Goal: Communication & Community: Ask a question

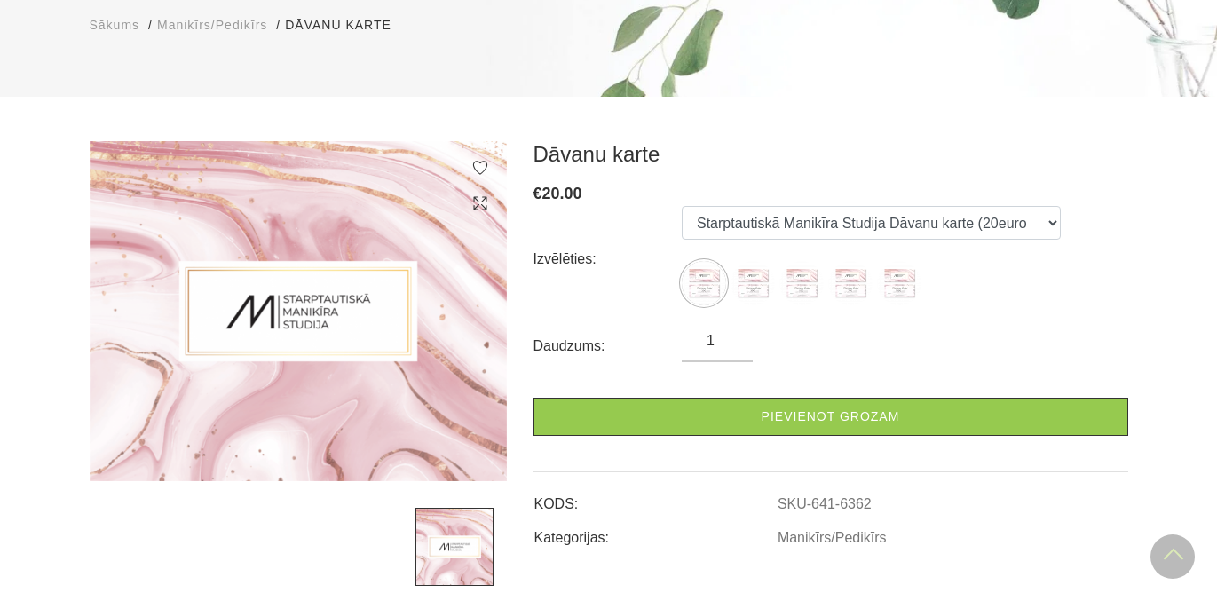
scroll to position [203, 0]
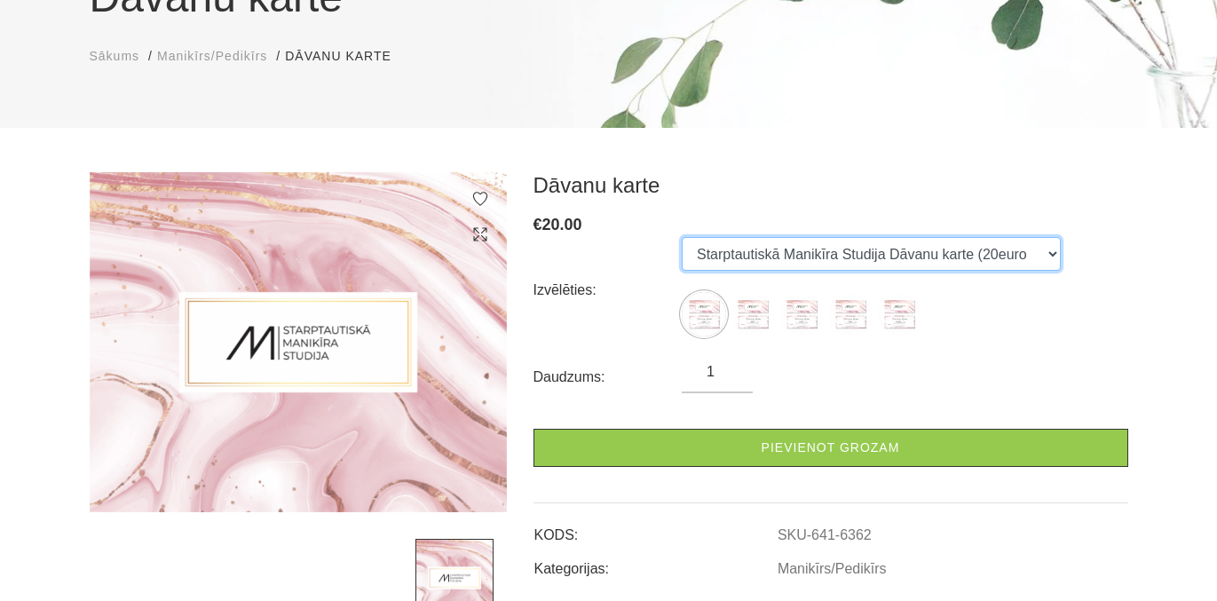
click at [942, 268] on select "Starptautiskā Manikīra Studija Dāvanu karte (20euro Starptautiskā Manikīra Stud…" at bounding box center [871, 254] width 379 height 34
select select "6363"
click at [682, 237] on select "Starptautiskā Manikīra Studija Dāvanu karte (20euro Starptautiskā Manikīra Stud…" at bounding box center [871, 254] width 379 height 34
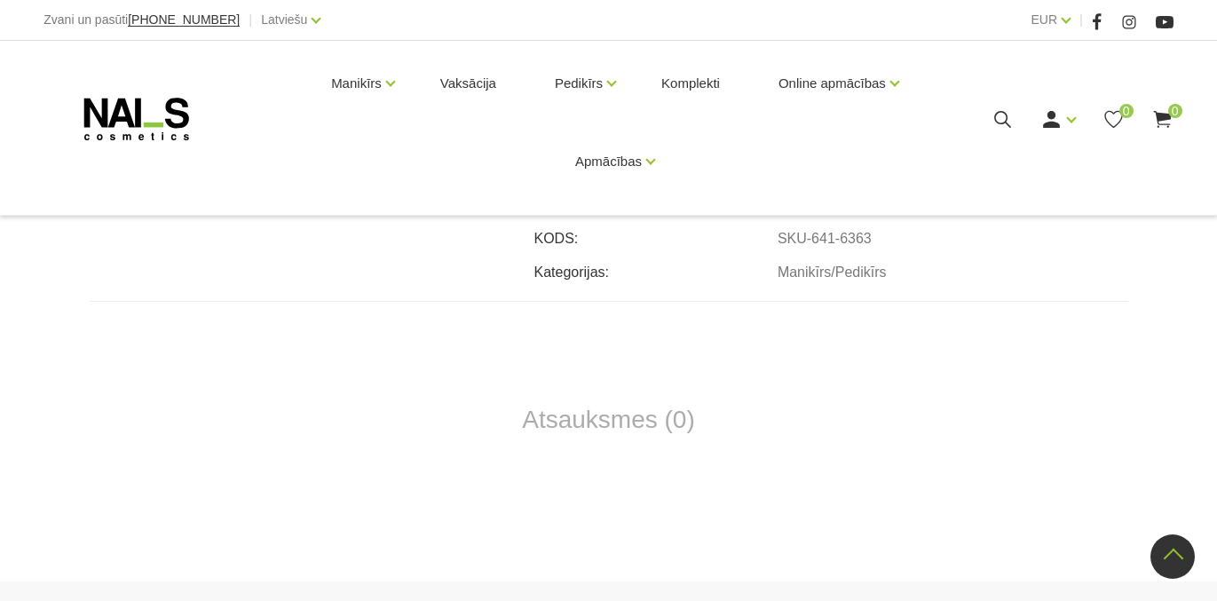
scroll to position [771, 0]
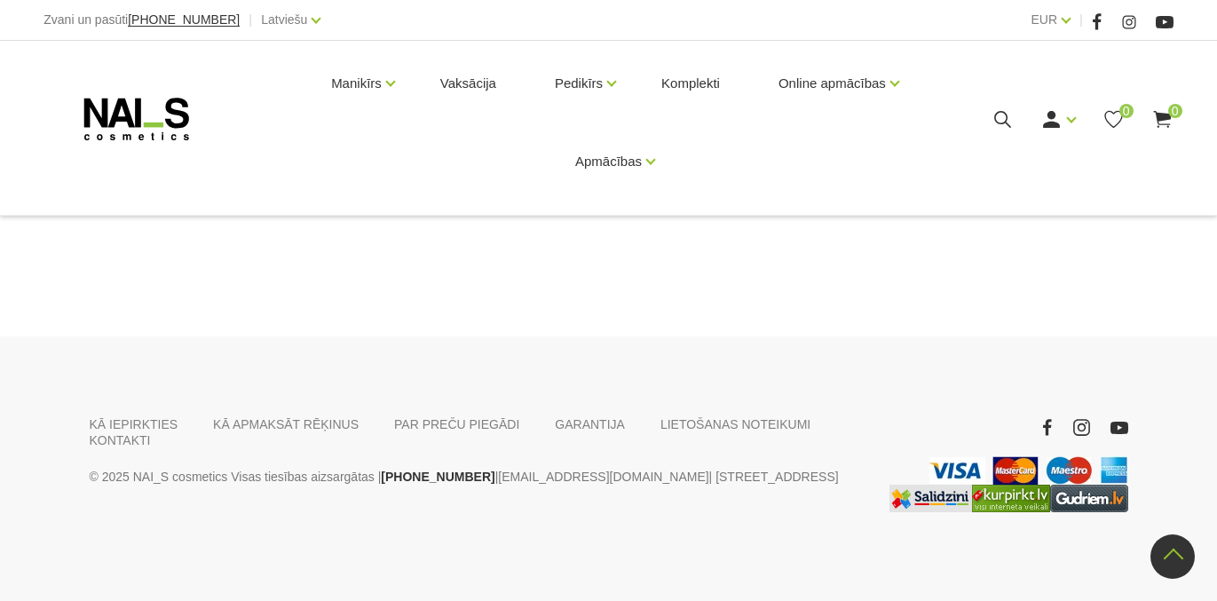
drag, startPoint x: 1215, startPoint y: 441, endPoint x: 1225, endPoint y: 376, distance: 65.5
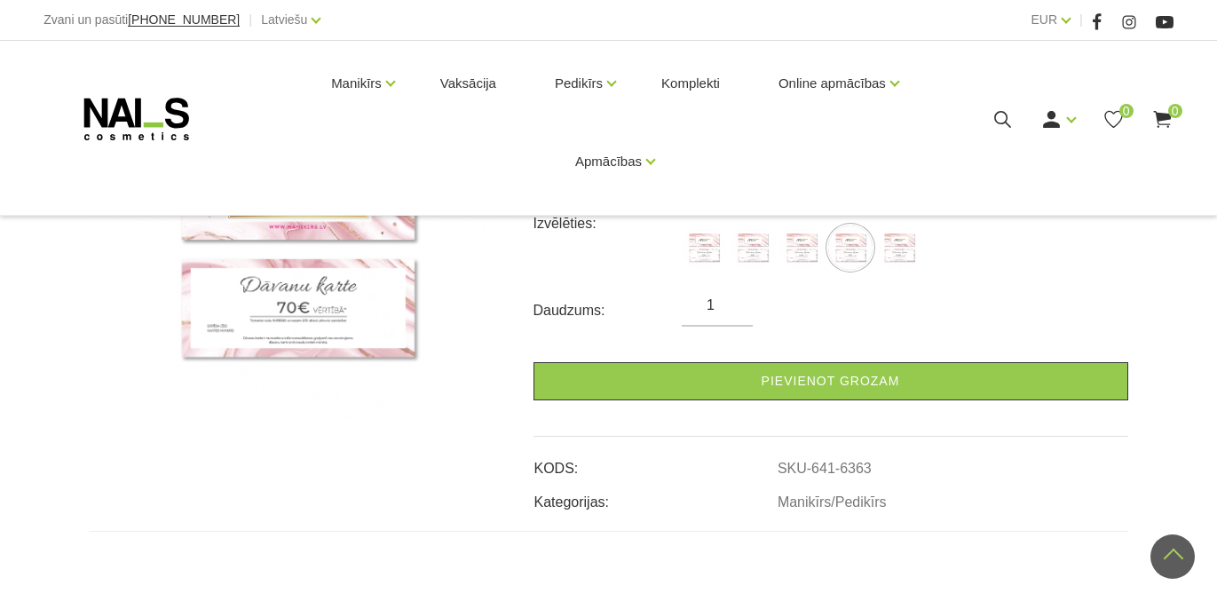
scroll to position [293, 0]
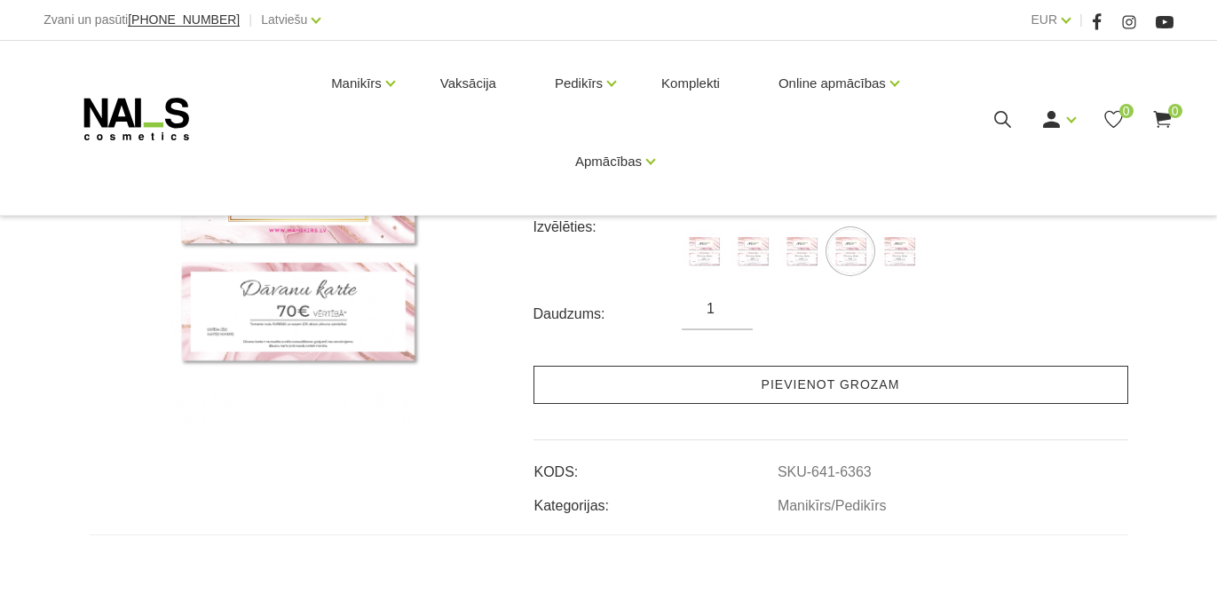
click at [876, 387] on link "Pievienot grozam" at bounding box center [830, 385] width 595 height 38
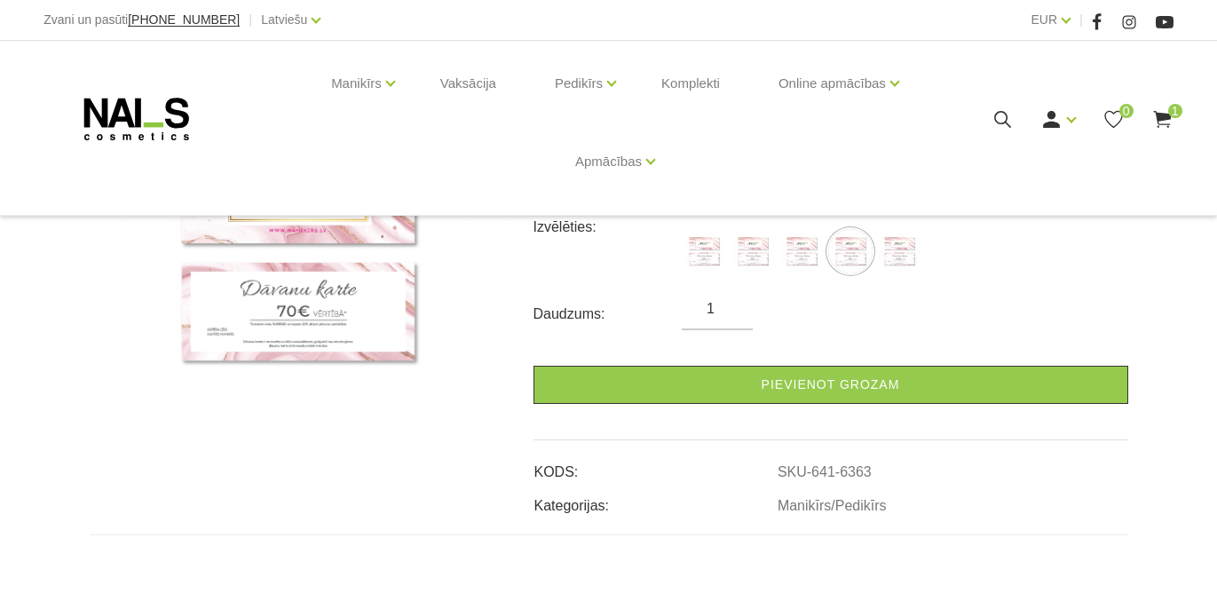
click at [1174, 129] on div "Manikīrs Gēllakas Bāzes, topi un praimeri Gēlu sistēmas Dizaina sistēmas Dažādi…" at bounding box center [608, 119] width 1156 height 156
click at [1165, 119] on use at bounding box center [1162, 119] width 18 height 17
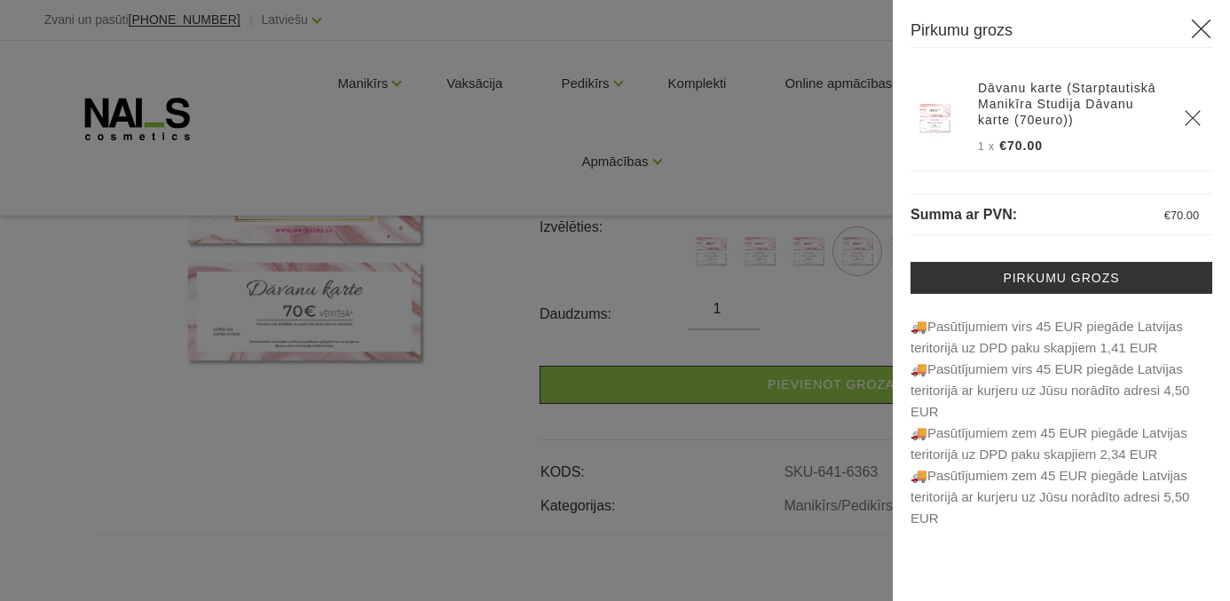
click at [1205, 29] on icon at bounding box center [1201, 29] width 22 height 22
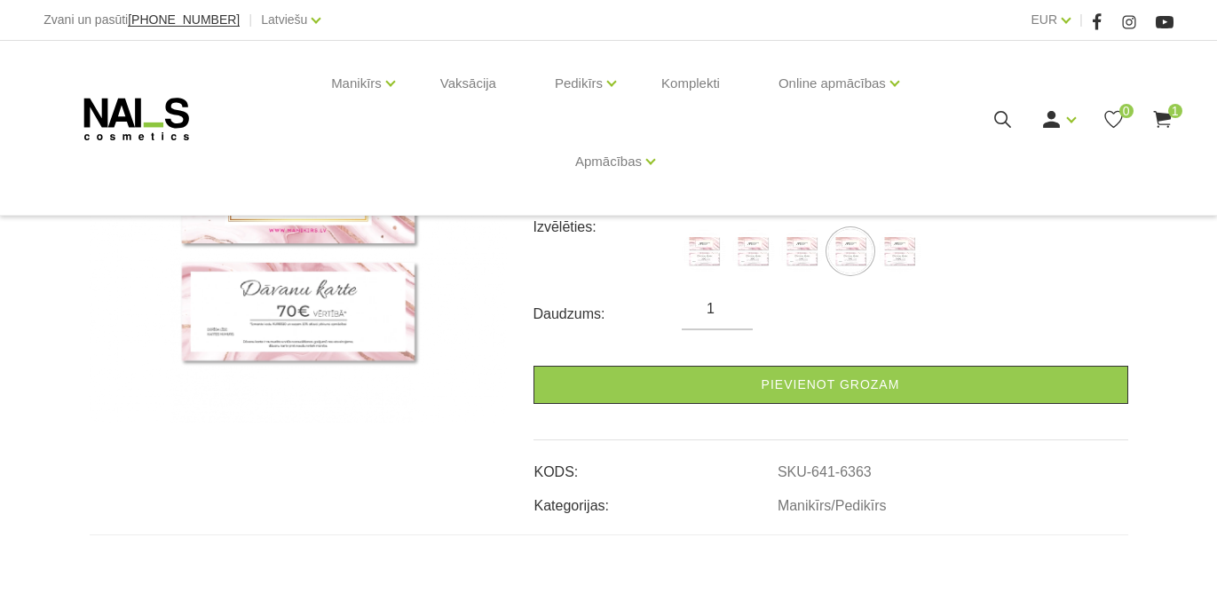
click at [118, 135] on icon at bounding box center [136, 119] width 186 height 44
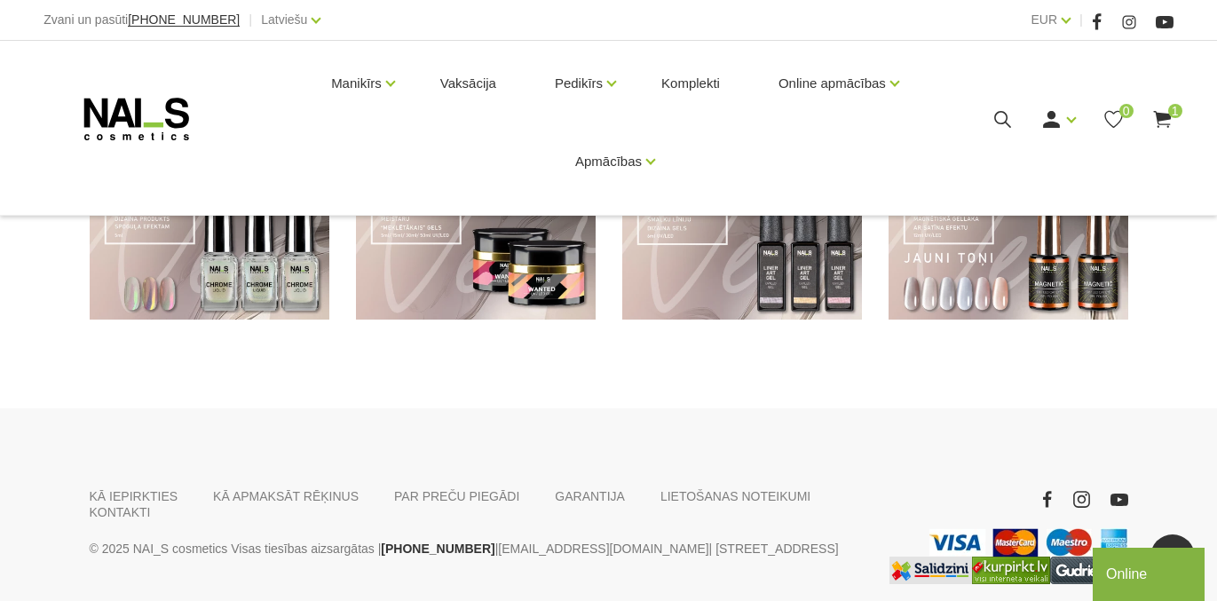
scroll to position [1396, 0]
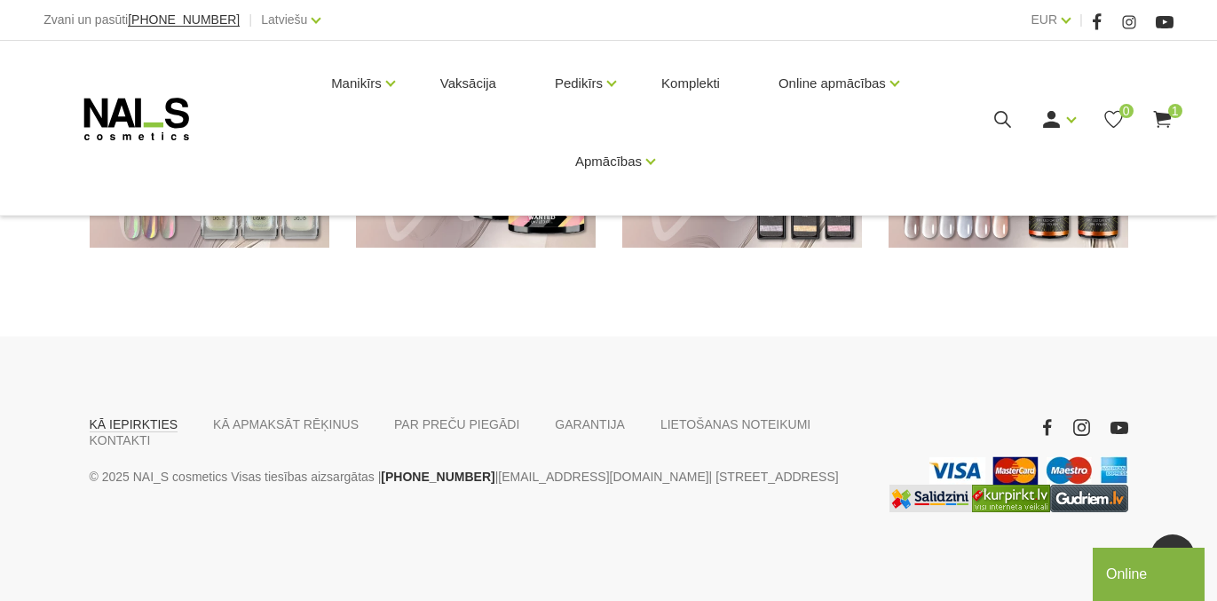
click at [137, 426] on link "KĀ IEPIRKTIES" at bounding box center [134, 424] width 89 height 16
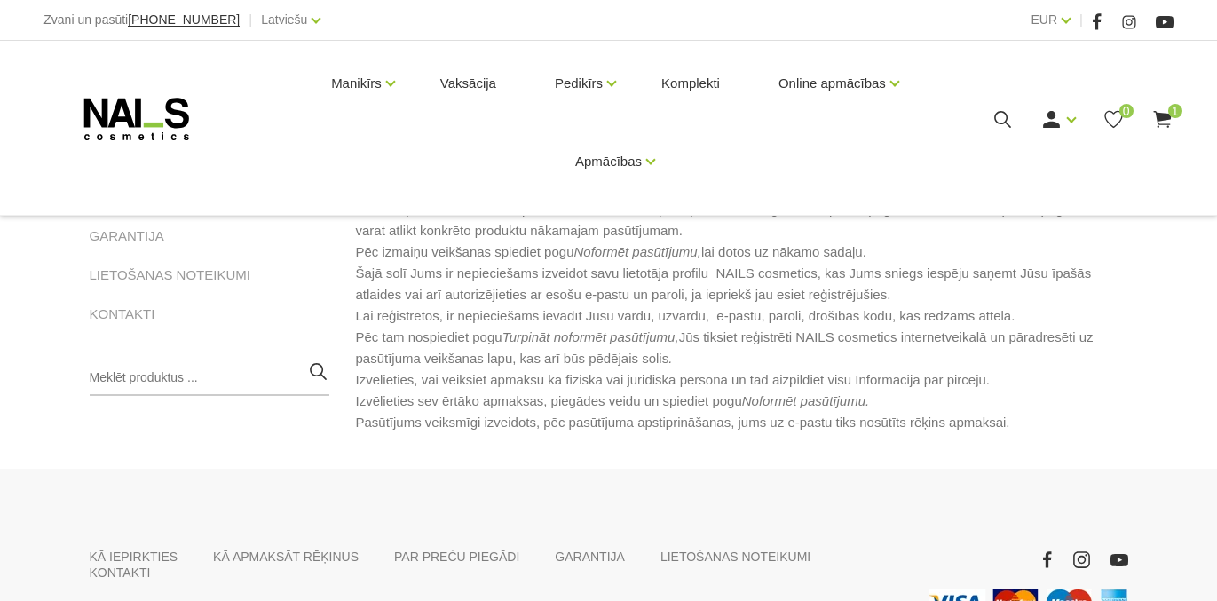
scroll to position [225, 0]
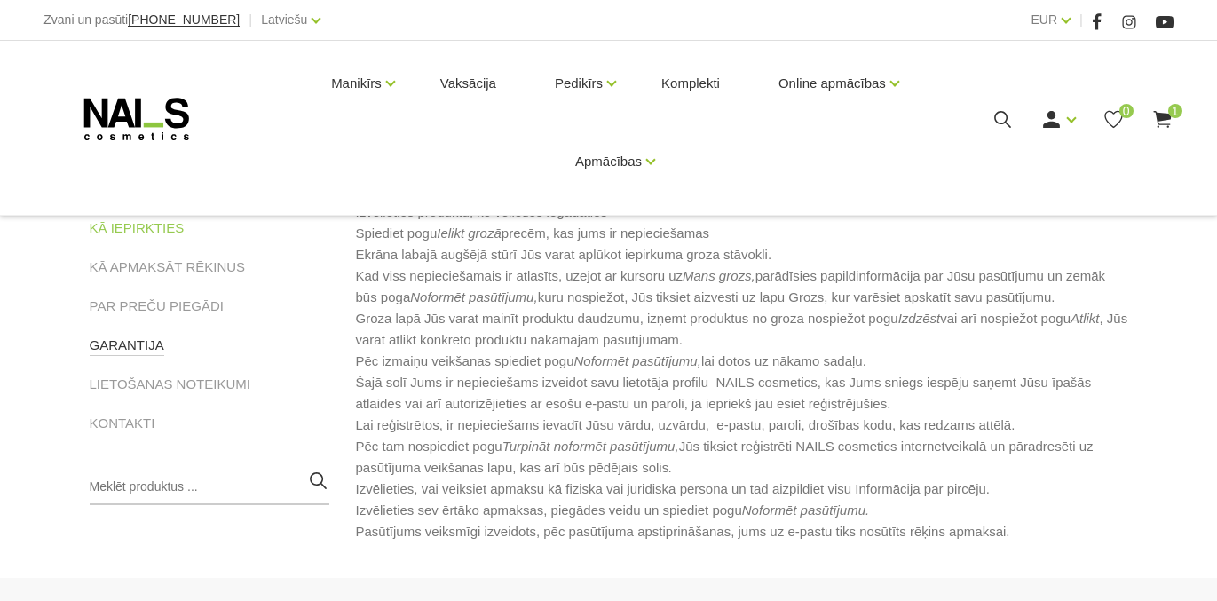
click at [133, 340] on link "GARANTIJA" at bounding box center [127, 345] width 75 height 21
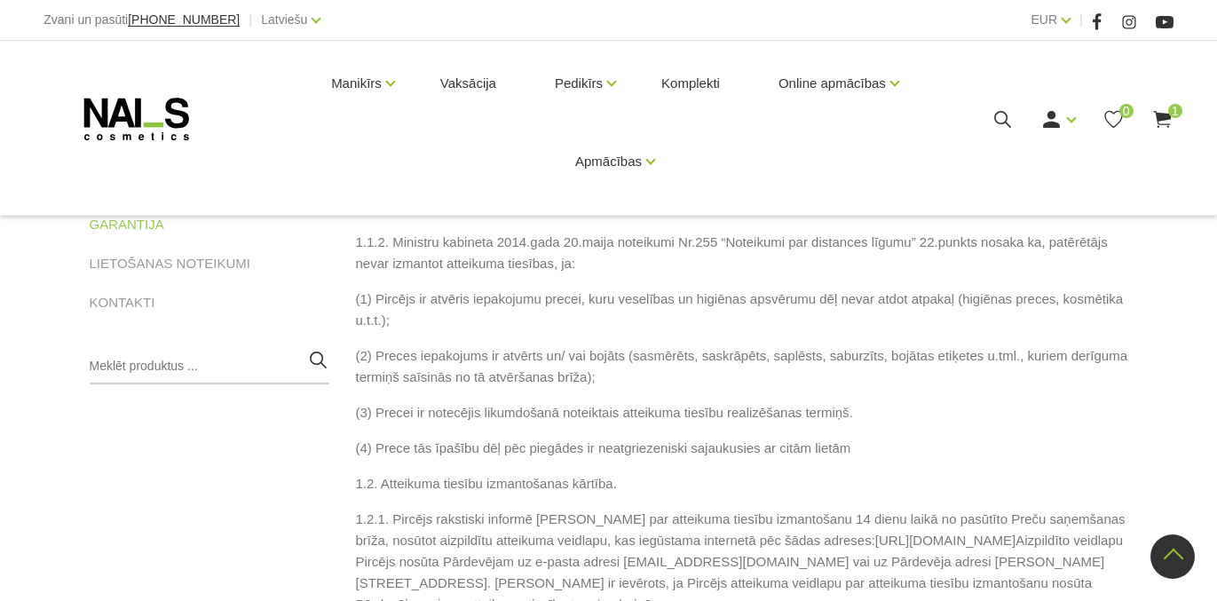
scroll to position [343, 0]
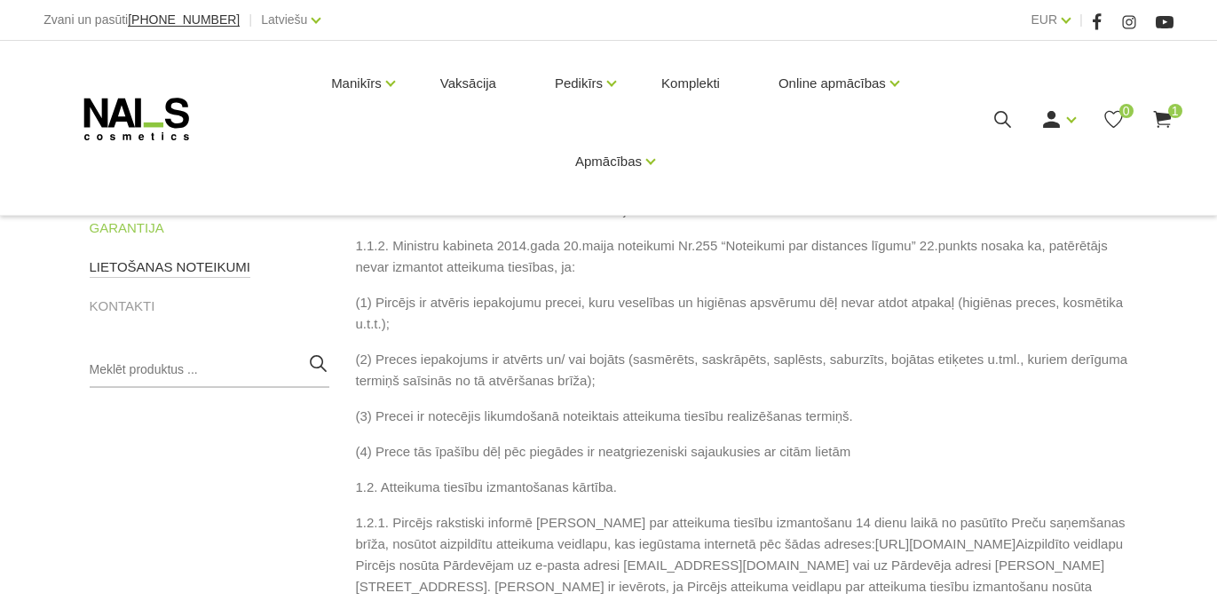
click at [120, 267] on link "LIETOŠANAS NOTEIKUMI" at bounding box center [170, 267] width 161 height 21
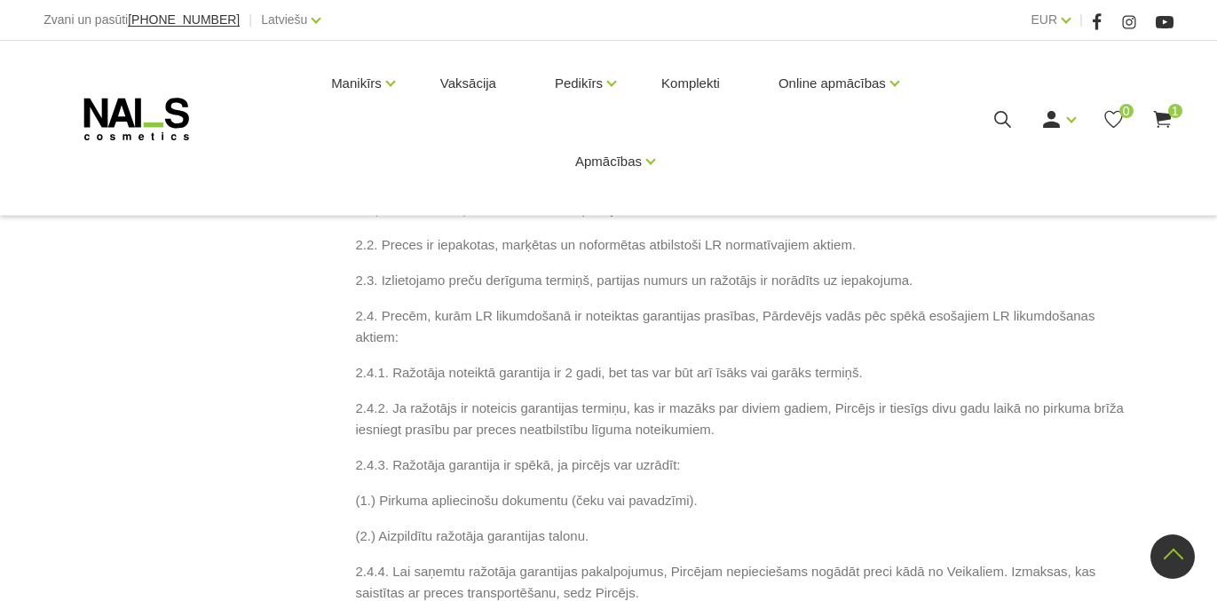
scroll to position [1741, 0]
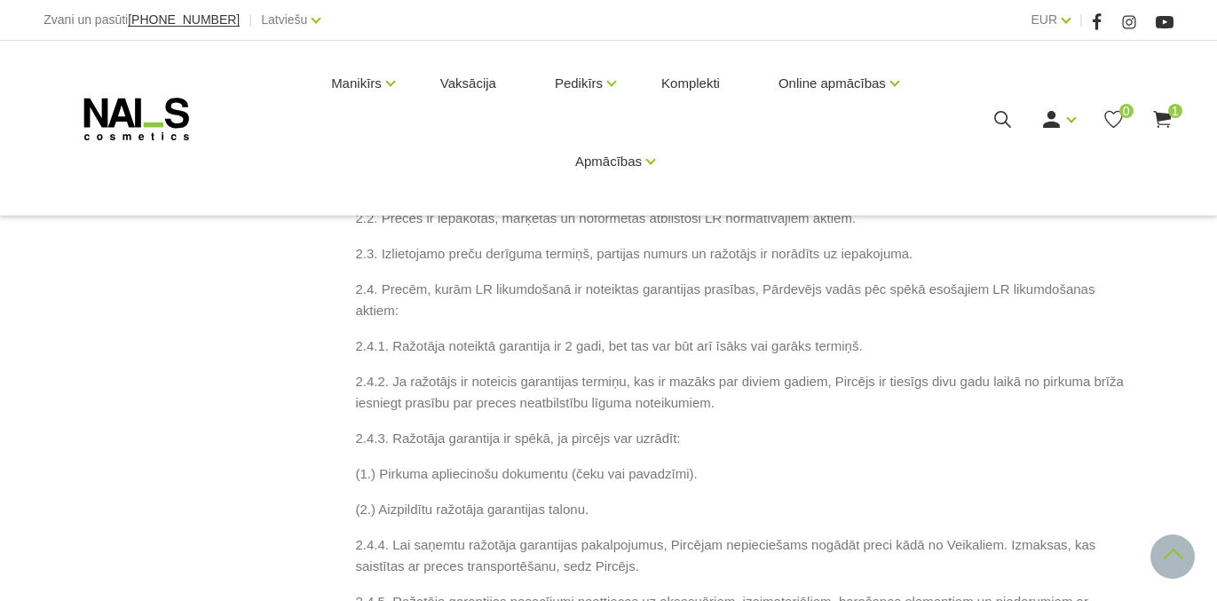
click at [1166, 554] on link at bounding box center [1172, 556] width 44 height 44
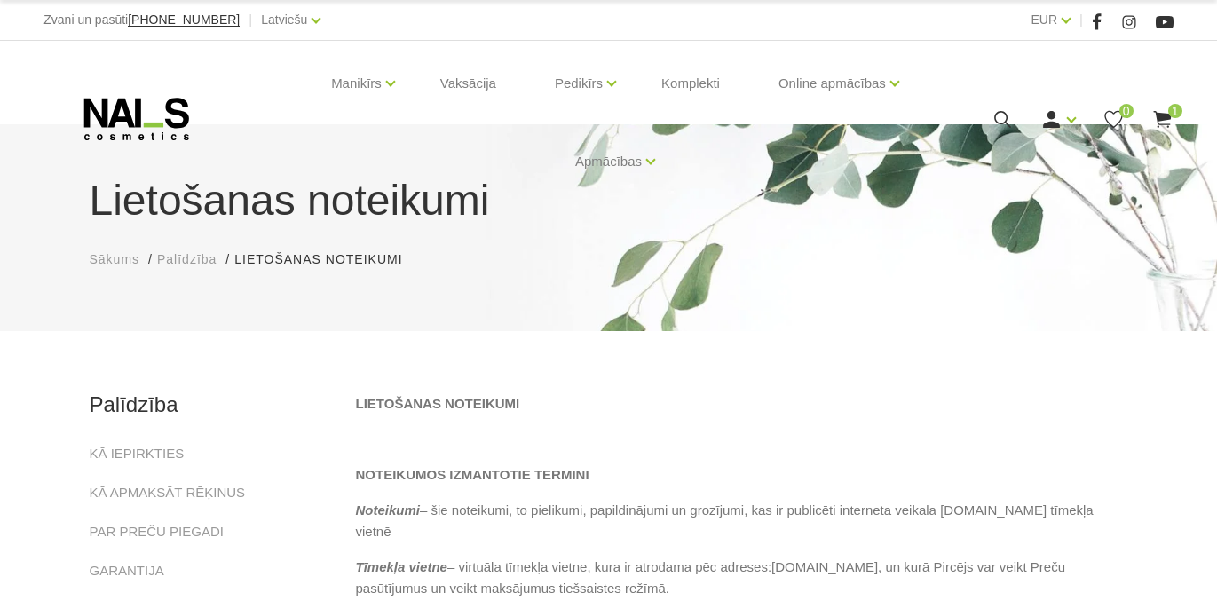
click at [161, 115] on icon at bounding box center [136, 119] width 186 height 44
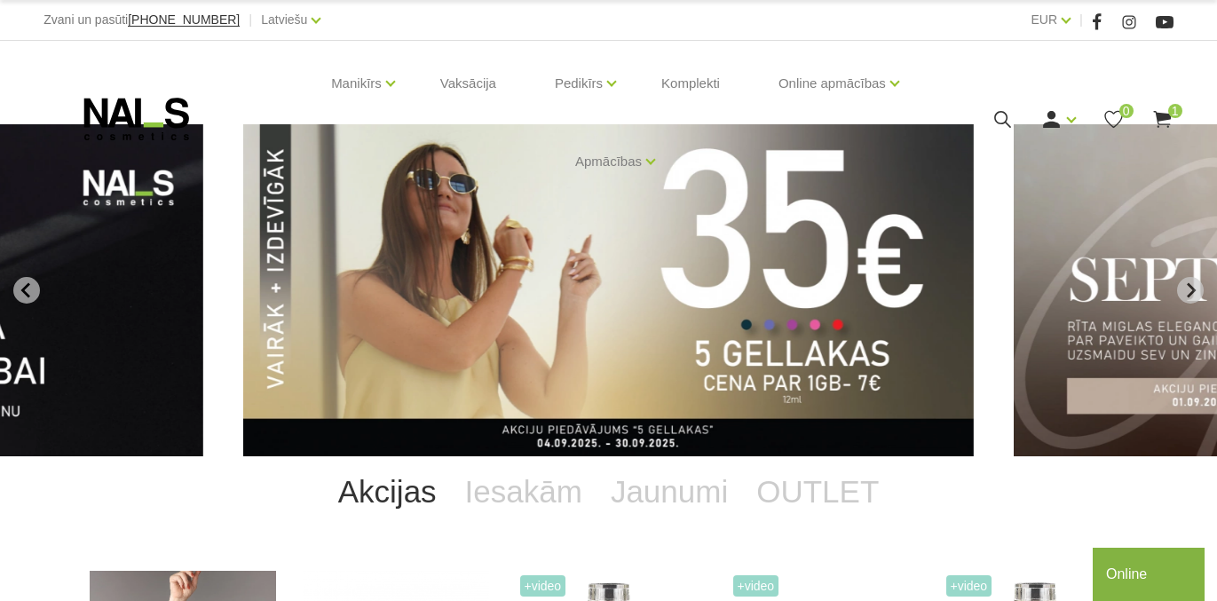
click at [1134, 563] on button "Online" at bounding box center [1149, 574] width 112 height 53
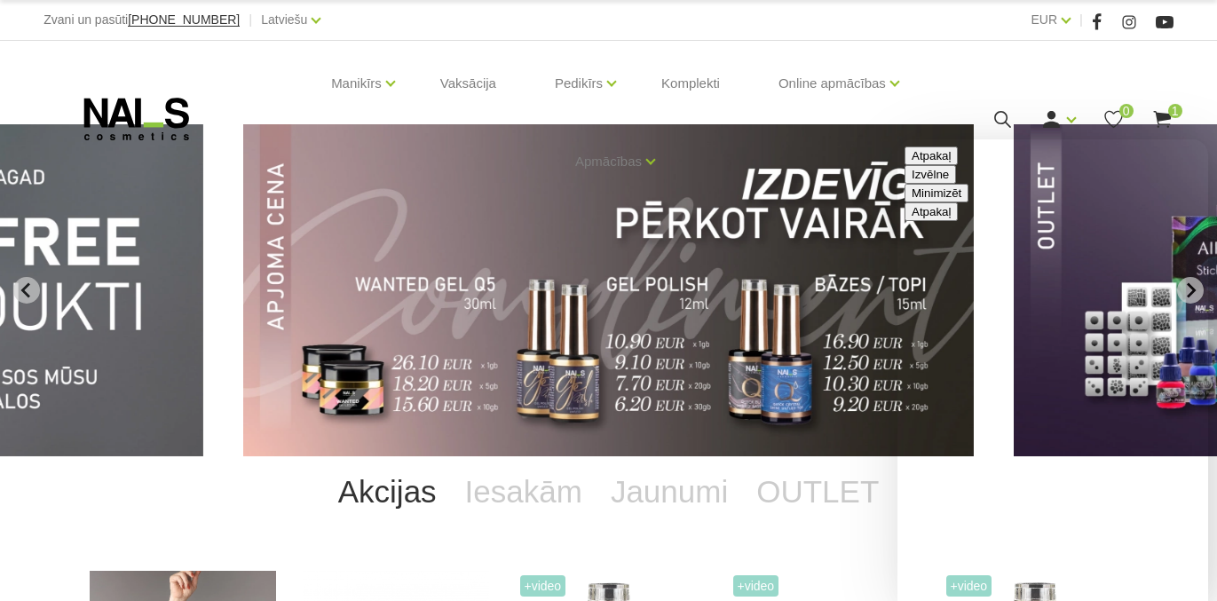
type textarea "Labdien! Ja iegādājas dāvanu karti, to ir iespējams saņemt elektroniski? Un vai…"
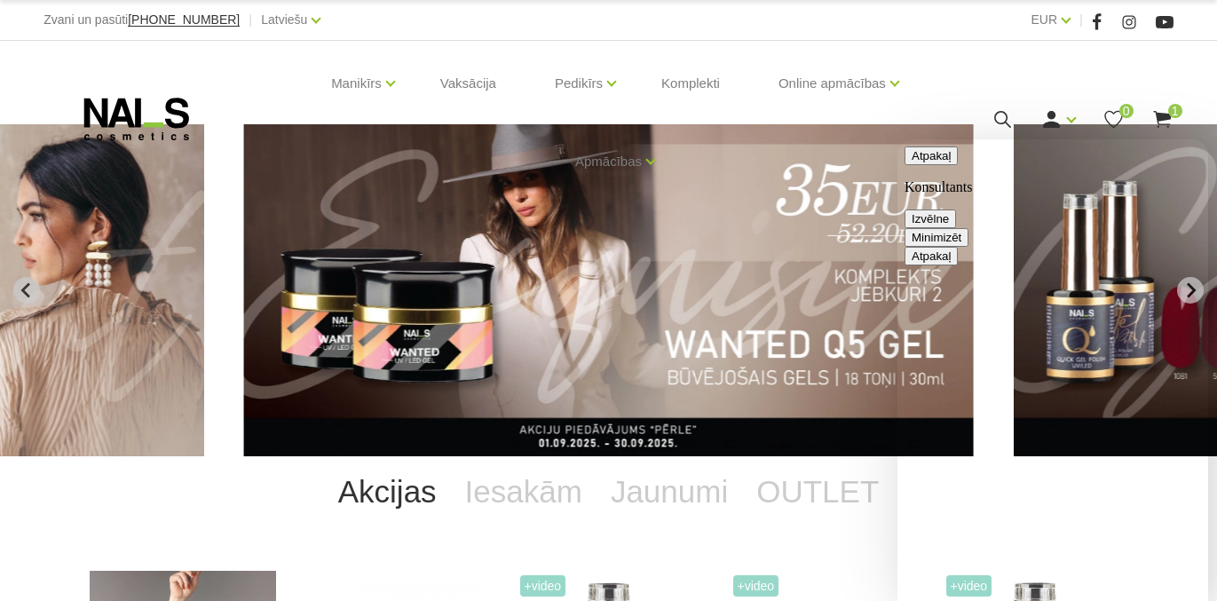
scroll to position [453, 0]
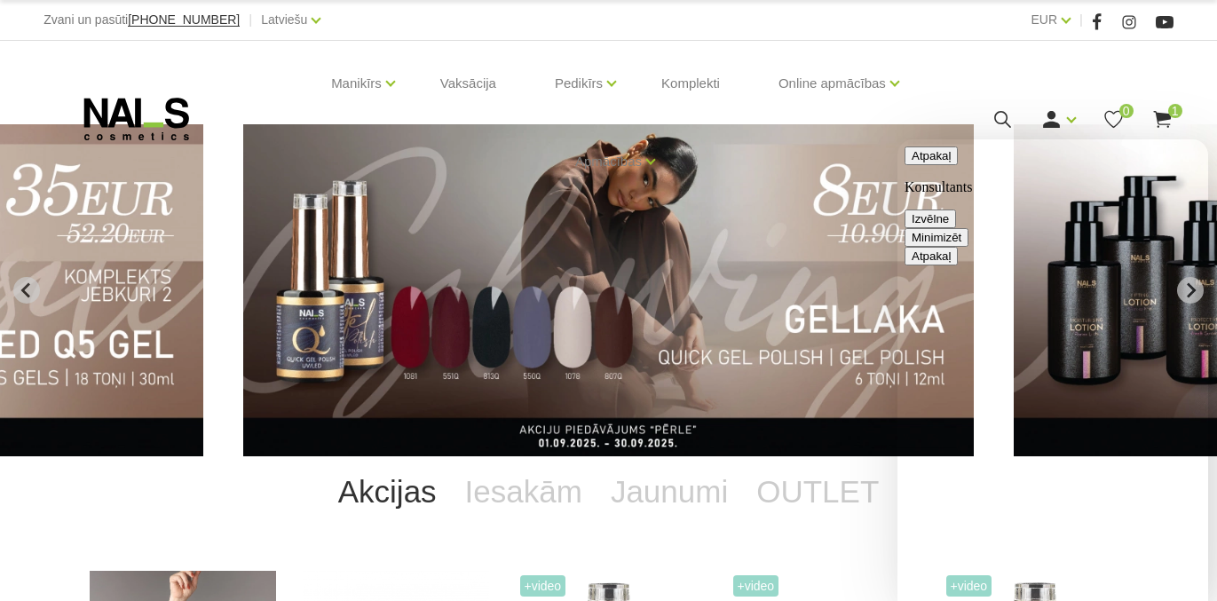
drag, startPoint x: 1203, startPoint y: 476, endPoint x: 1205, endPoint y: 437, distance: 39.1
drag, startPoint x: 1205, startPoint y: 437, endPoint x: 1205, endPoint y: 422, distance: 15.1
drag, startPoint x: 1205, startPoint y: 422, endPoint x: 1202, endPoint y: 287, distance: 135.0
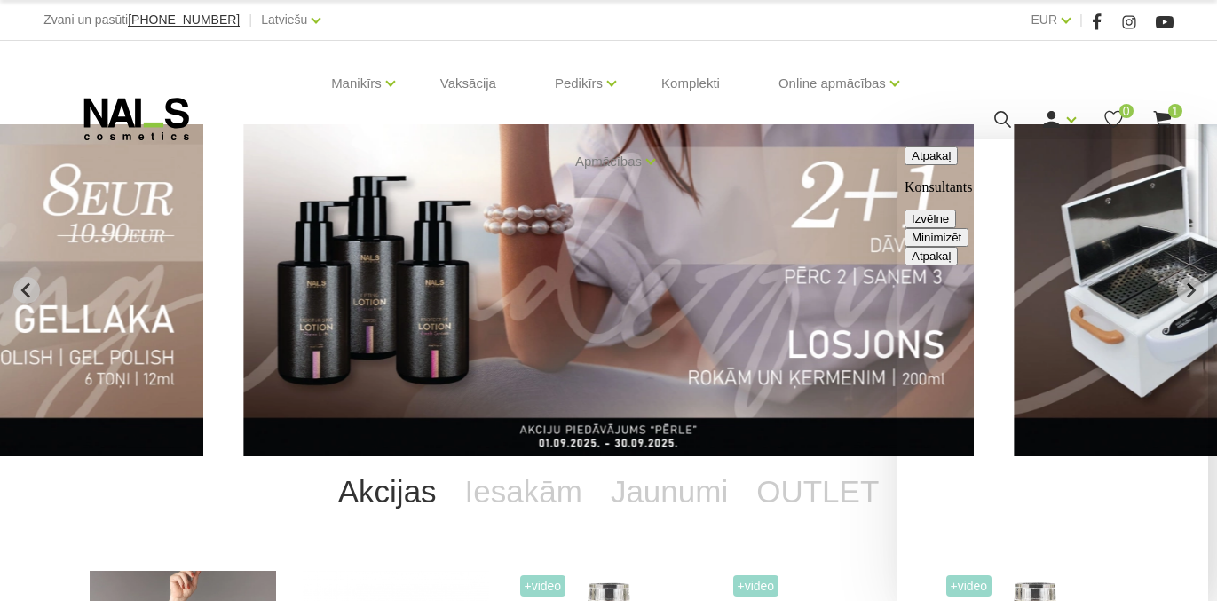
drag, startPoint x: 1202, startPoint y: 287, endPoint x: 1203, endPoint y: 308, distance: 21.3
drag, startPoint x: 1203, startPoint y: 308, endPoint x: 1205, endPoint y: 391, distance: 82.6
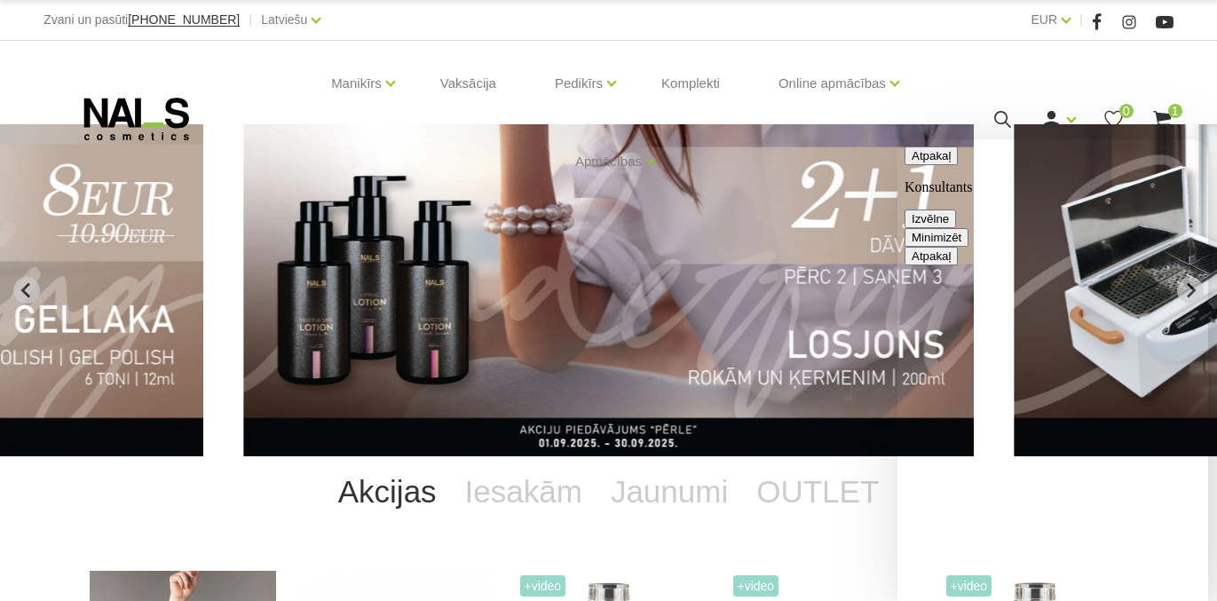
drag, startPoint x: 1205, startPoint y: 391, endPoint x: 1205, endPoint y: 311, distance: 79.9
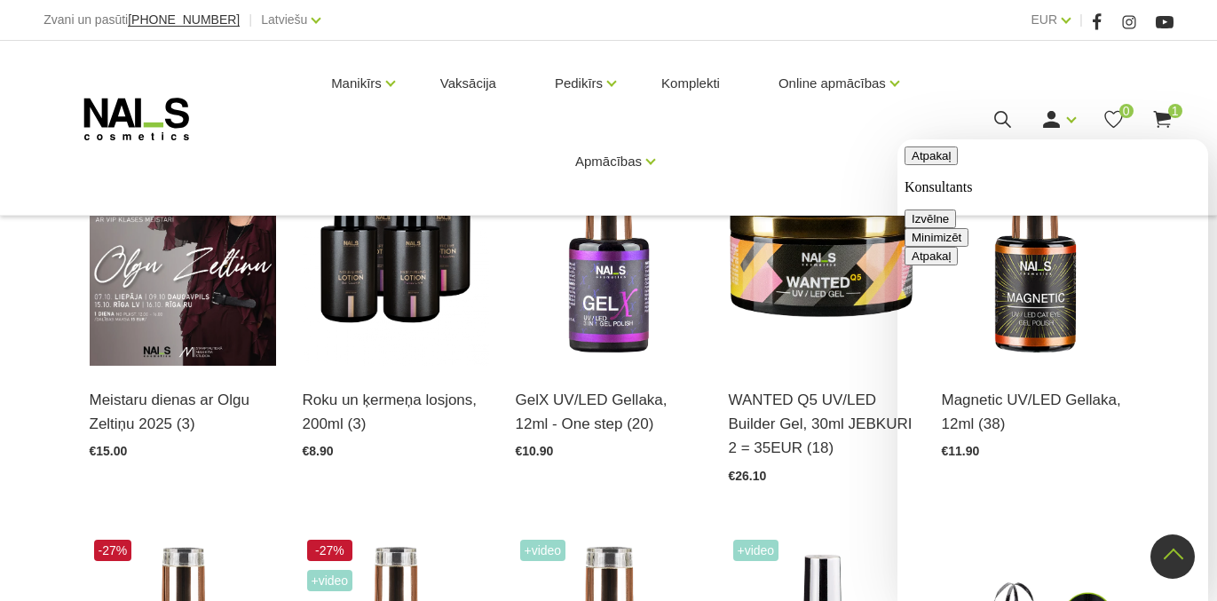
scroll to position [453, 0]
click at [1099, 28] on icon at bounding box center [1097, 22] width 11 height 18
